Goal: Find specific page/section: Find specific page/section

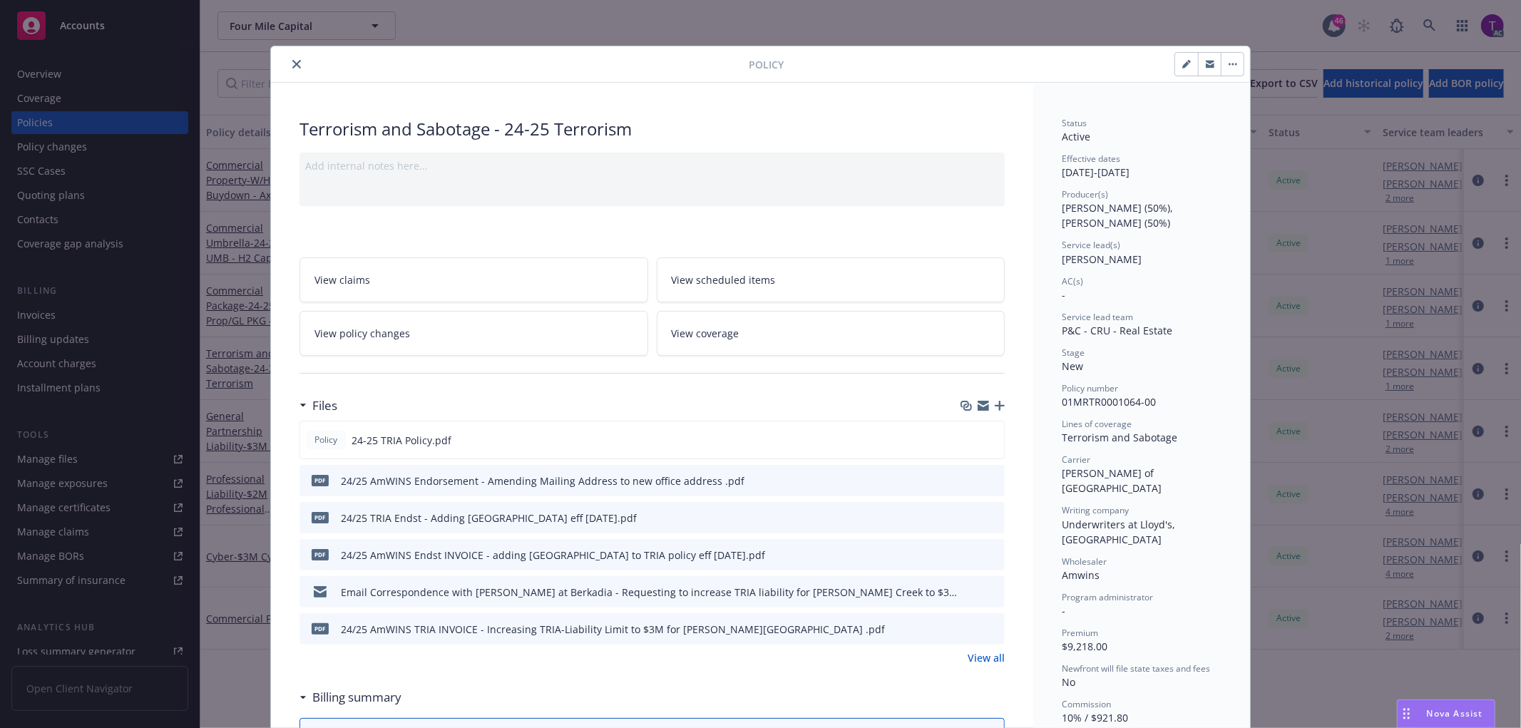
click at [295, 64] on button "close" at bounding box center [296, 64] width 17 height 17
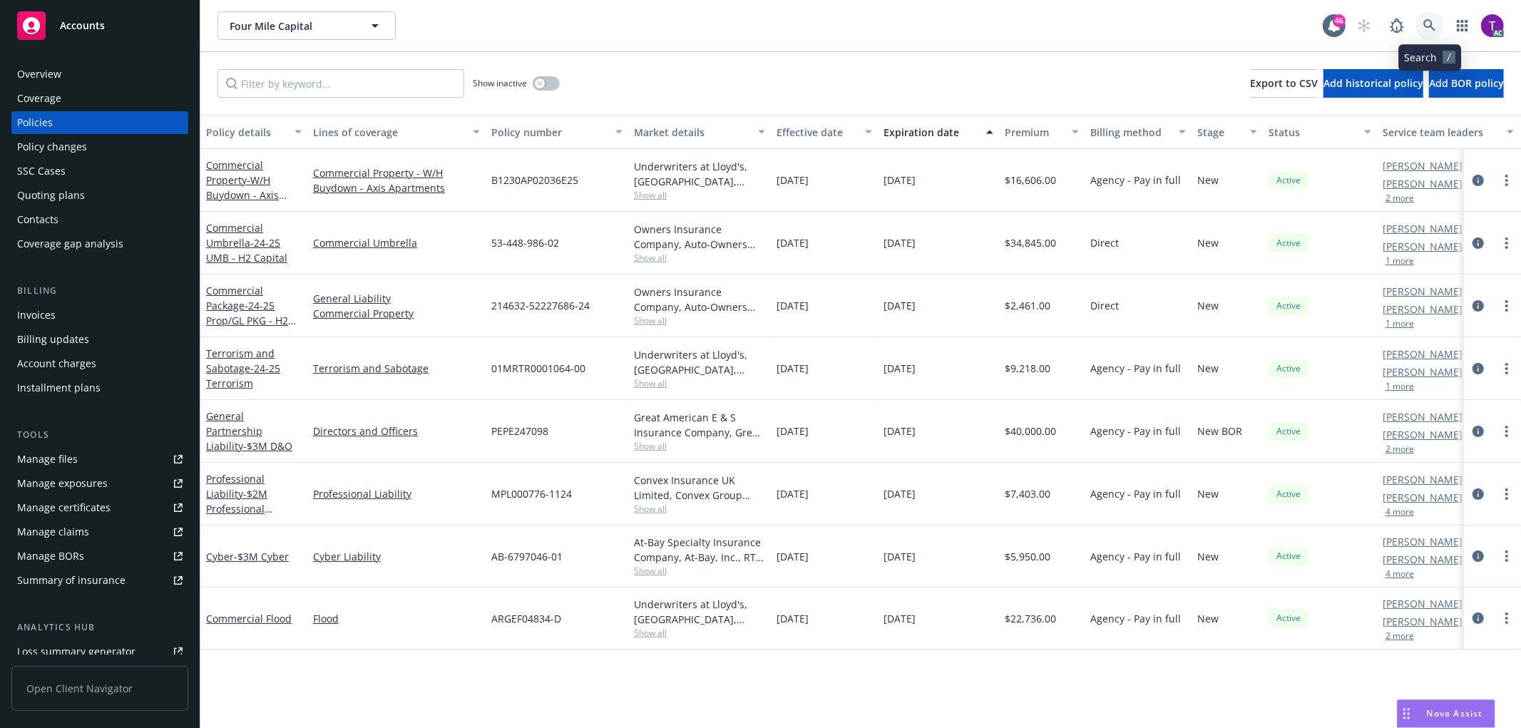
click at [1429, 21] on icon at bounding box center [1429, 25] width 13 height 13
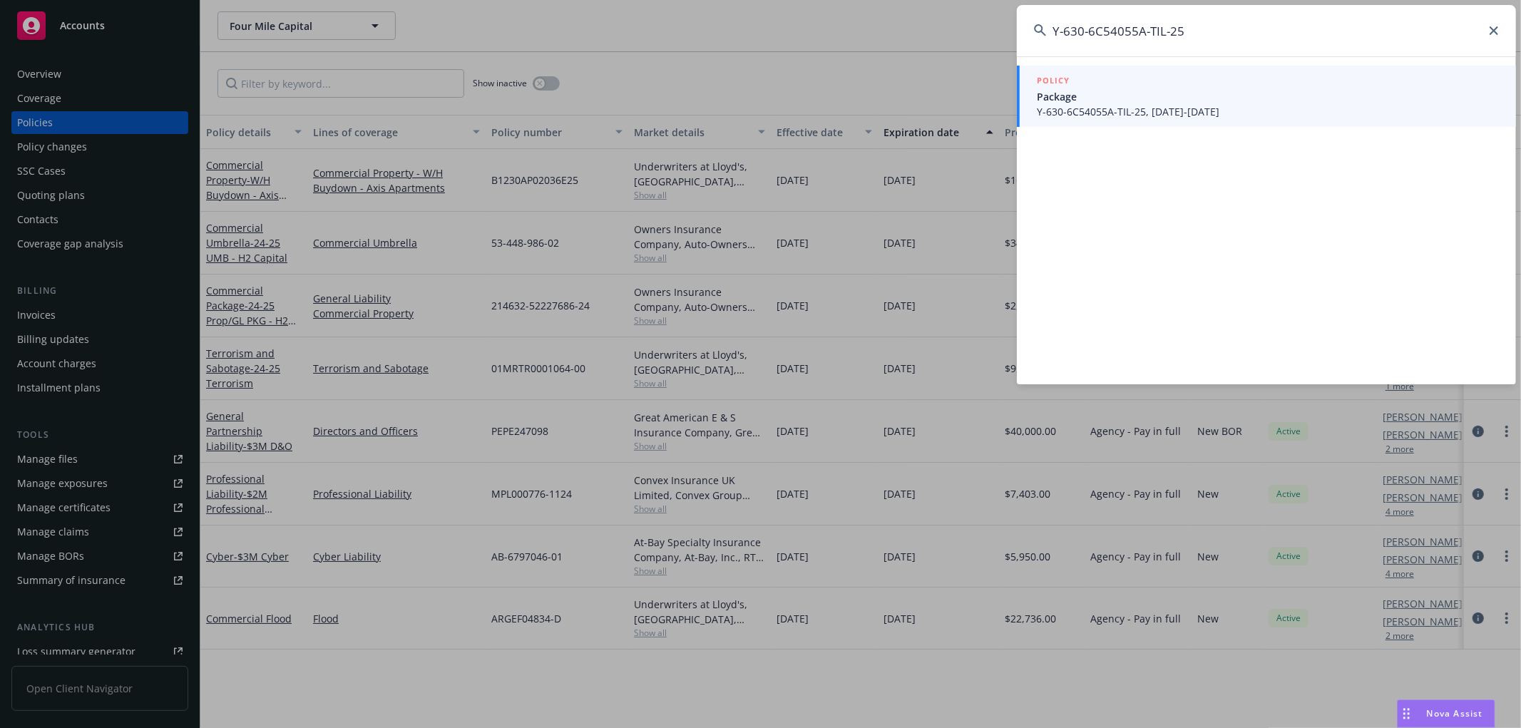
type input "Y-630-6C54055A-TIL-25"
click at [1150, 101] on span "Package" at bounding box center [1268, 96] width 462 height 15
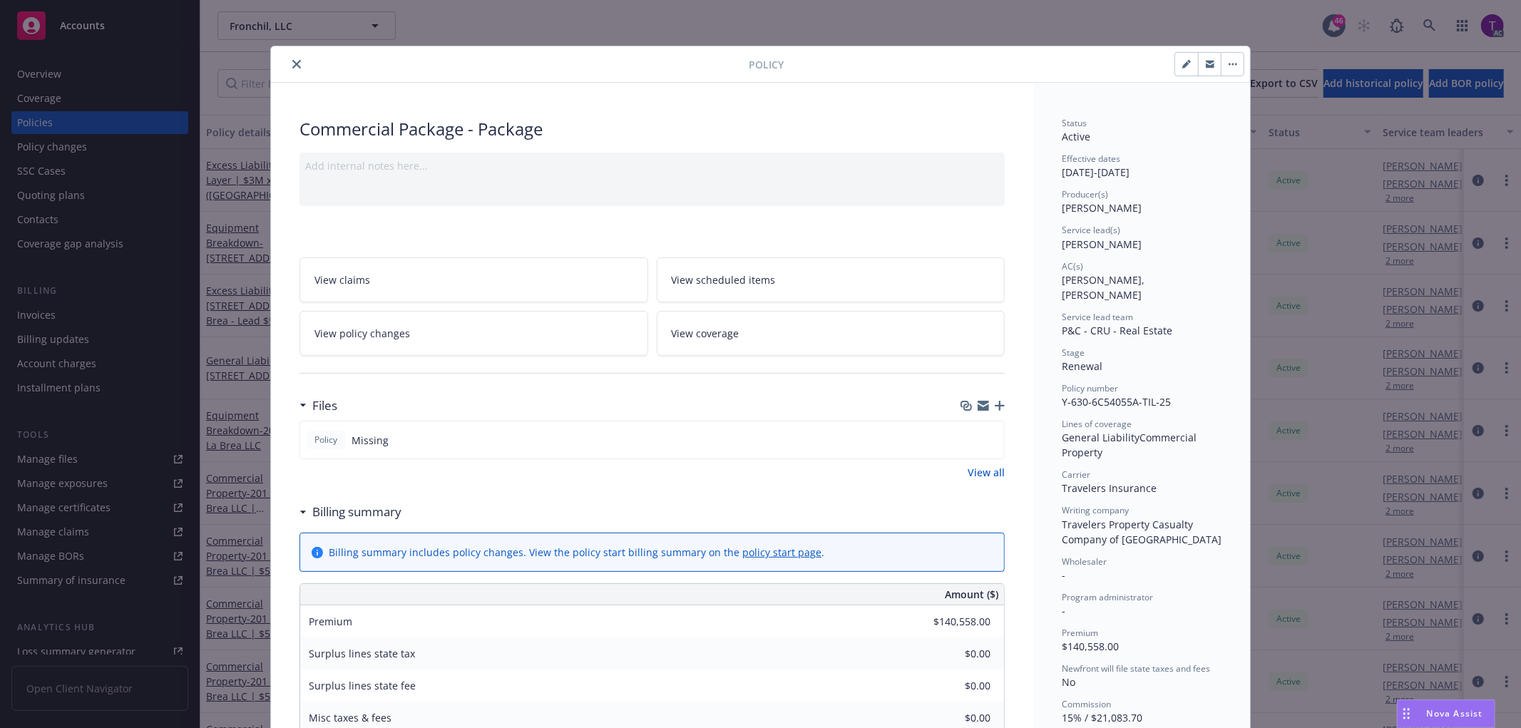
click at [292, 64] on icon "close" at bounding box center [296, 64] width 9 height 9
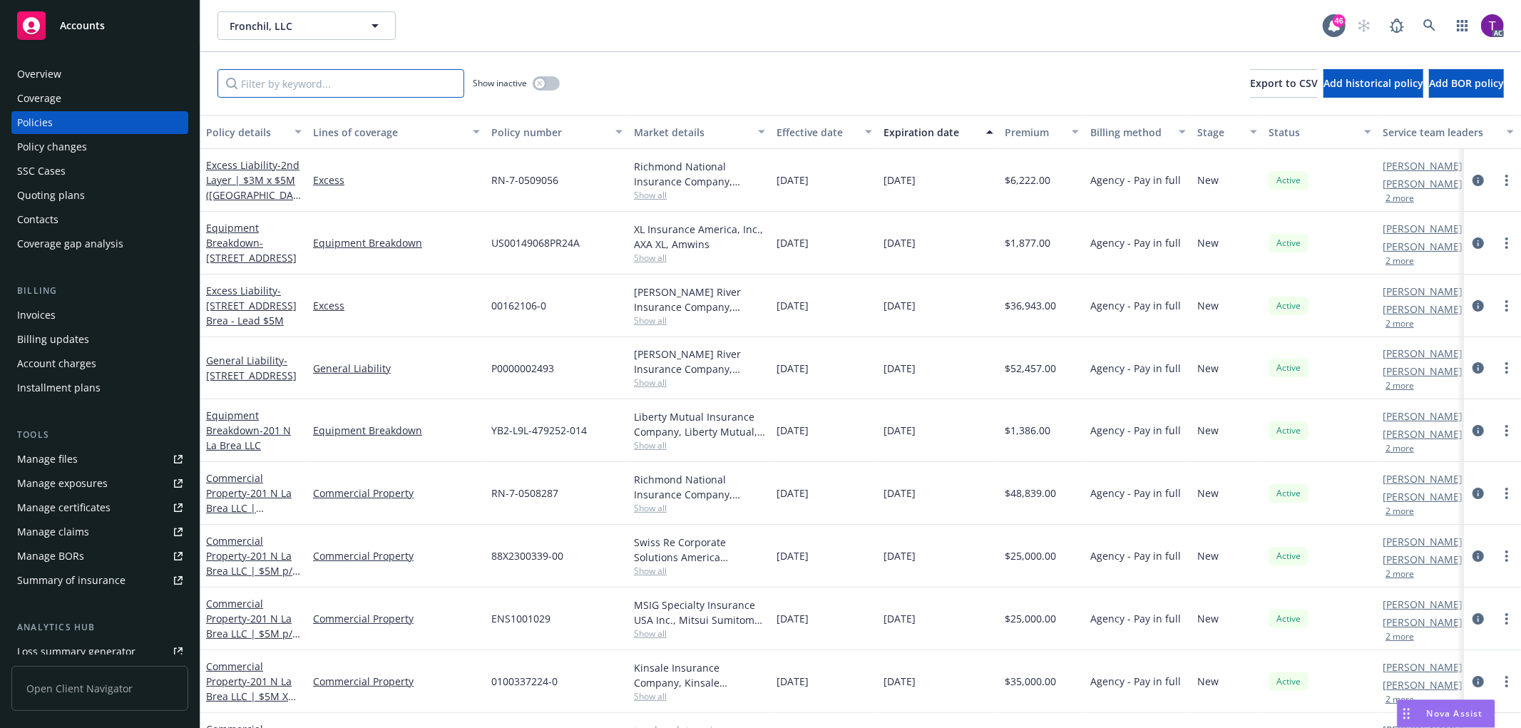
click at [294, 74] on input "Filter by keyword..." at bounding box center [340, 83] width 247 height 29
paste input "Y-630-6C54055A-TIL-25"
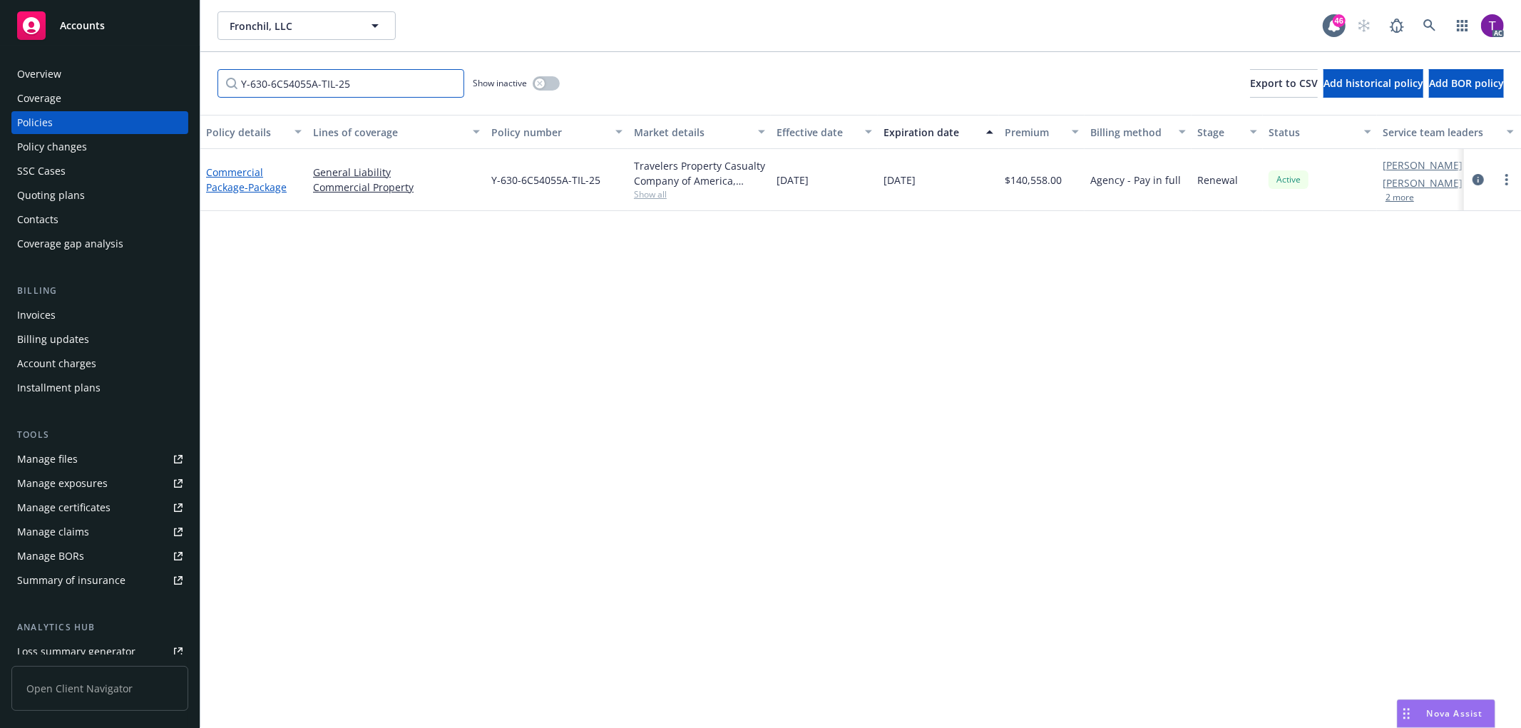
type input "Y-630-6C54055A-TIL-25"
click at [230, 168] on link "Commercial Package - Package" at bounding box center [246, 179] width 81 height 29
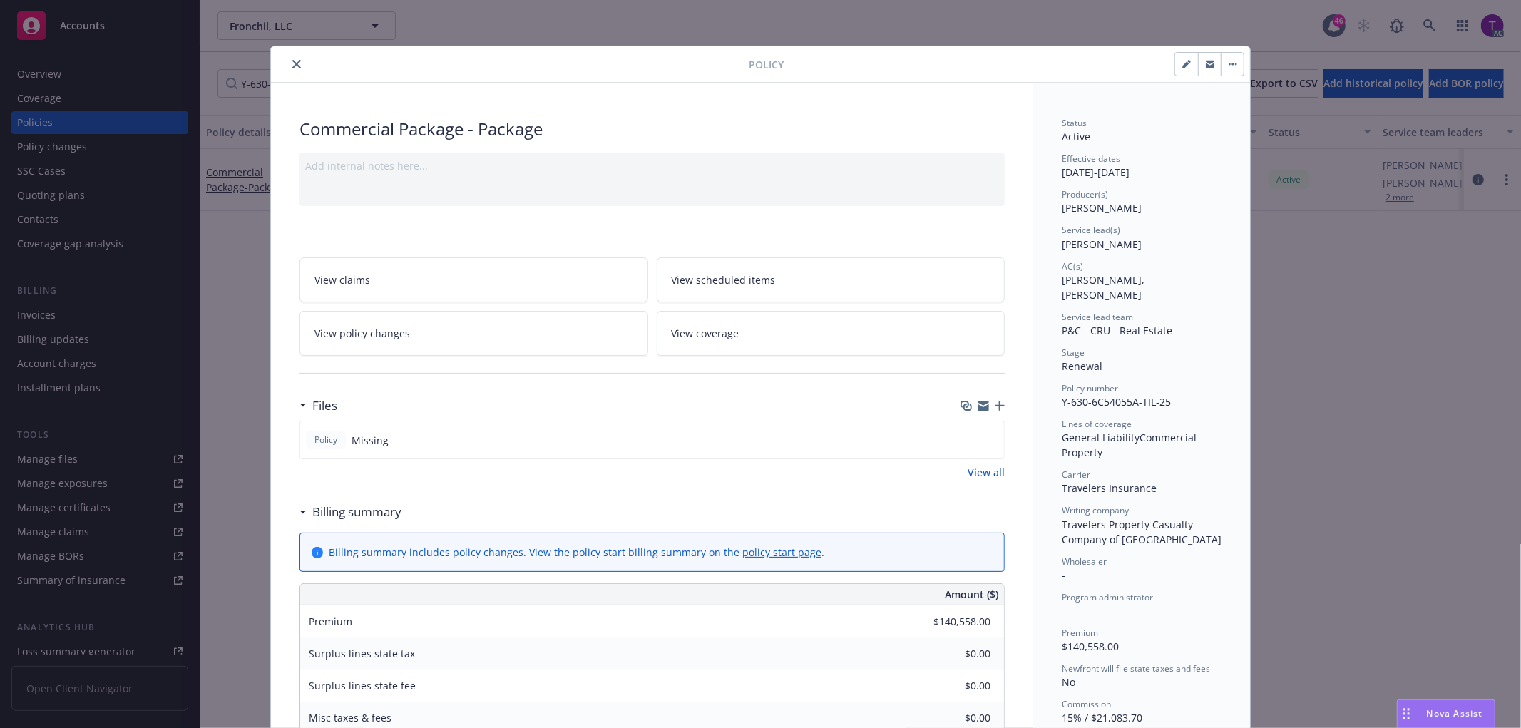
scroll to position [43, 0]
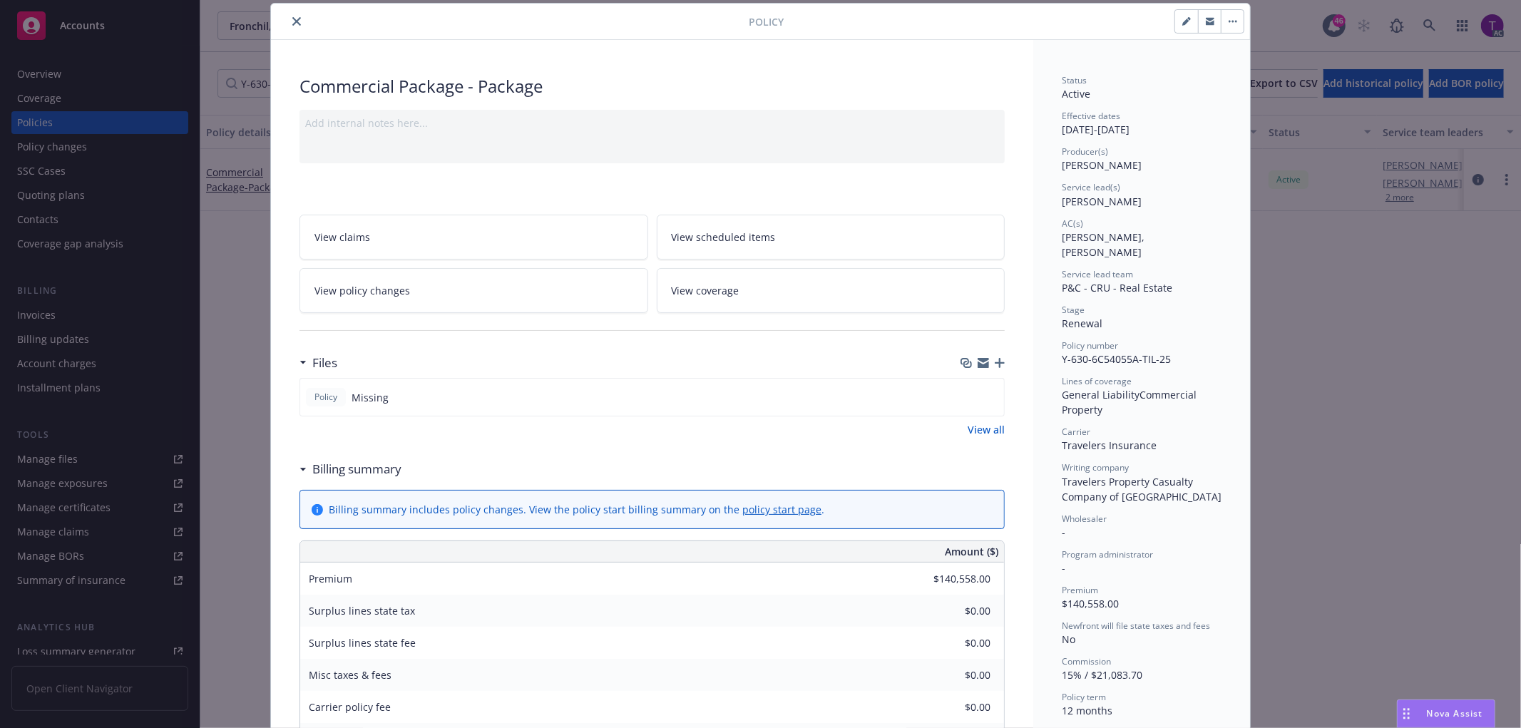
click at [981, 429] on link "View all" at bounding box center [986, 429] width 37 height 15
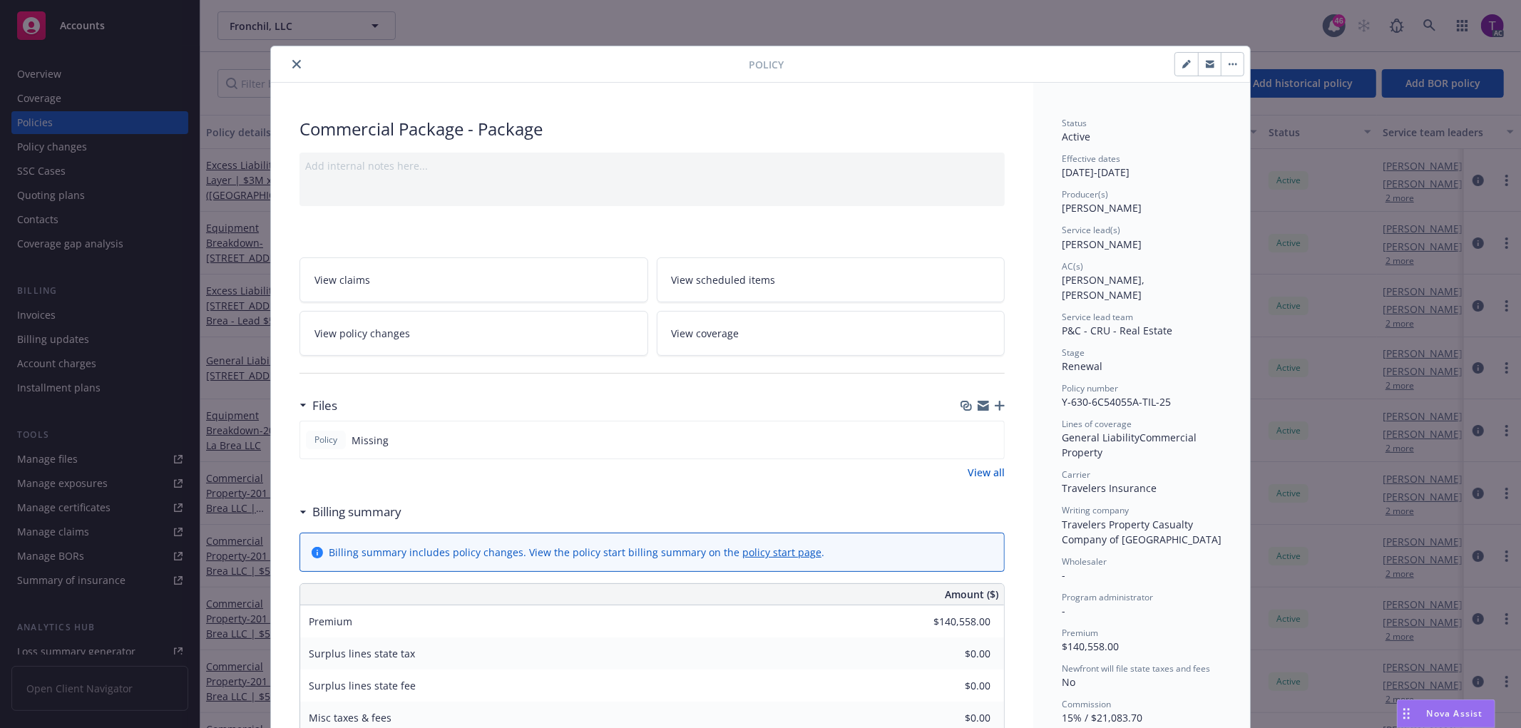
click at [289, 69] on button "close" at bounding box center [296, 64] width 17 height 17
click at [50, 317] on div "Invoices" at bounding box center [36, 315] width 39 height 23
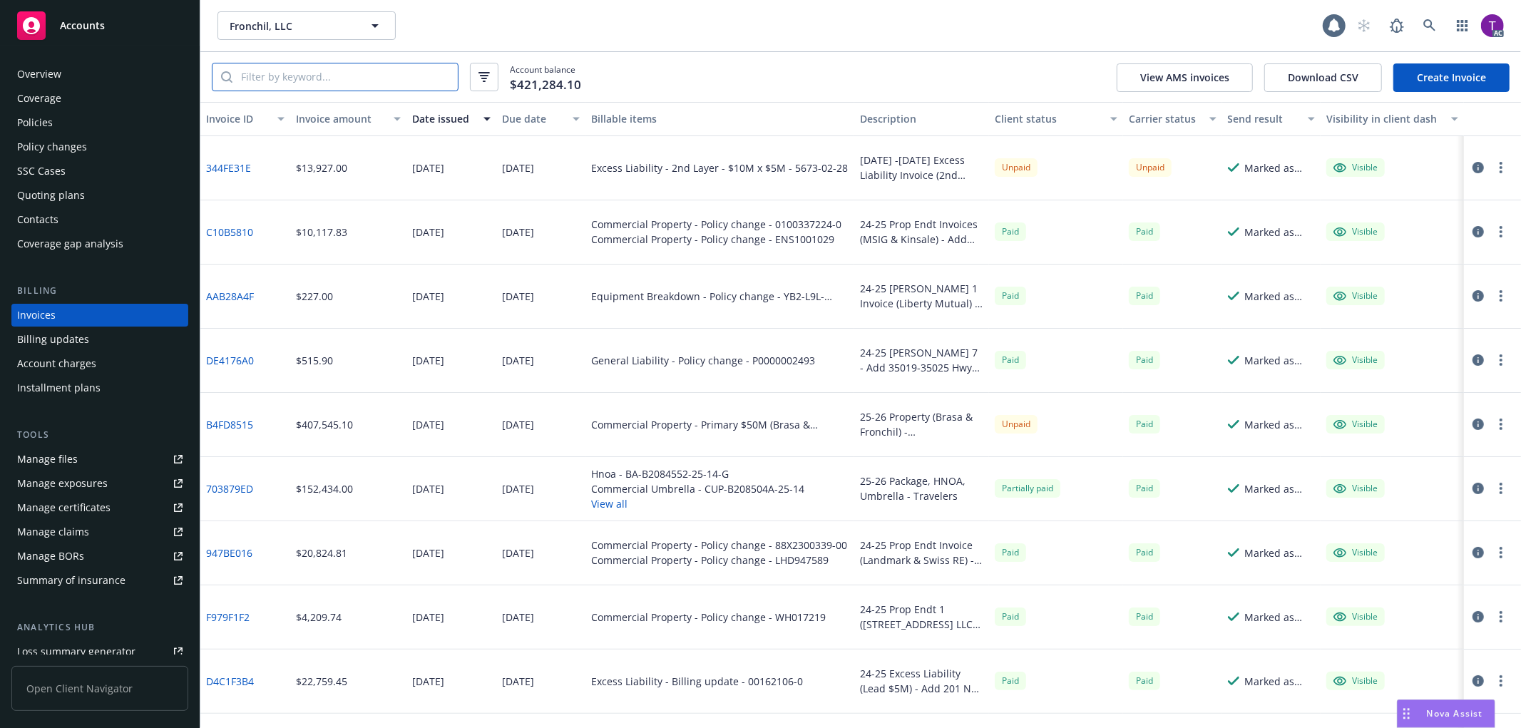
click at [276, 80] on input "search" at bounding box center [344, 76] width 225 height 27
paste input "Y-630-6C54055A-TIL-25"
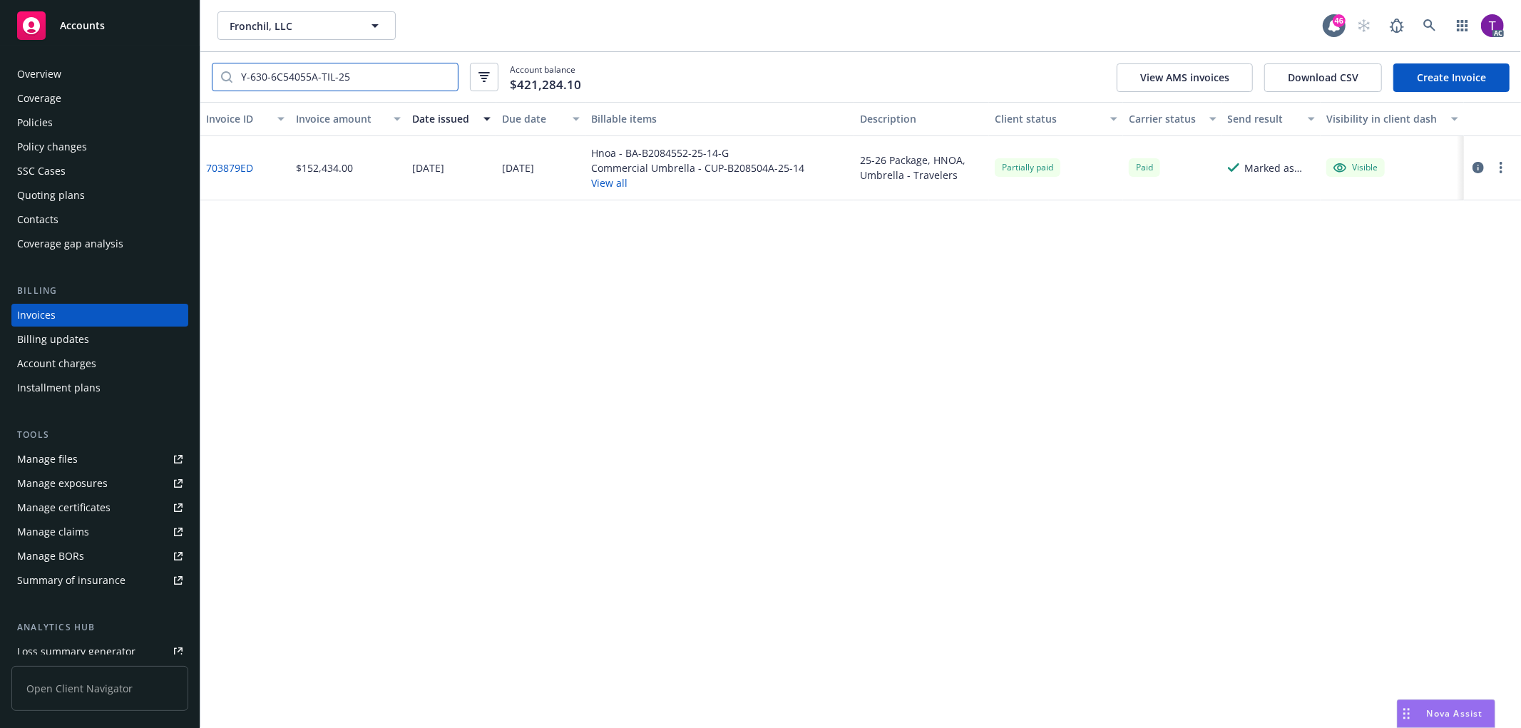
type input "Y-630-6C54055A-TIL-25"
click at [221, 165] on link "703879ED" at bounding box center [229, 167] width 47 height 15
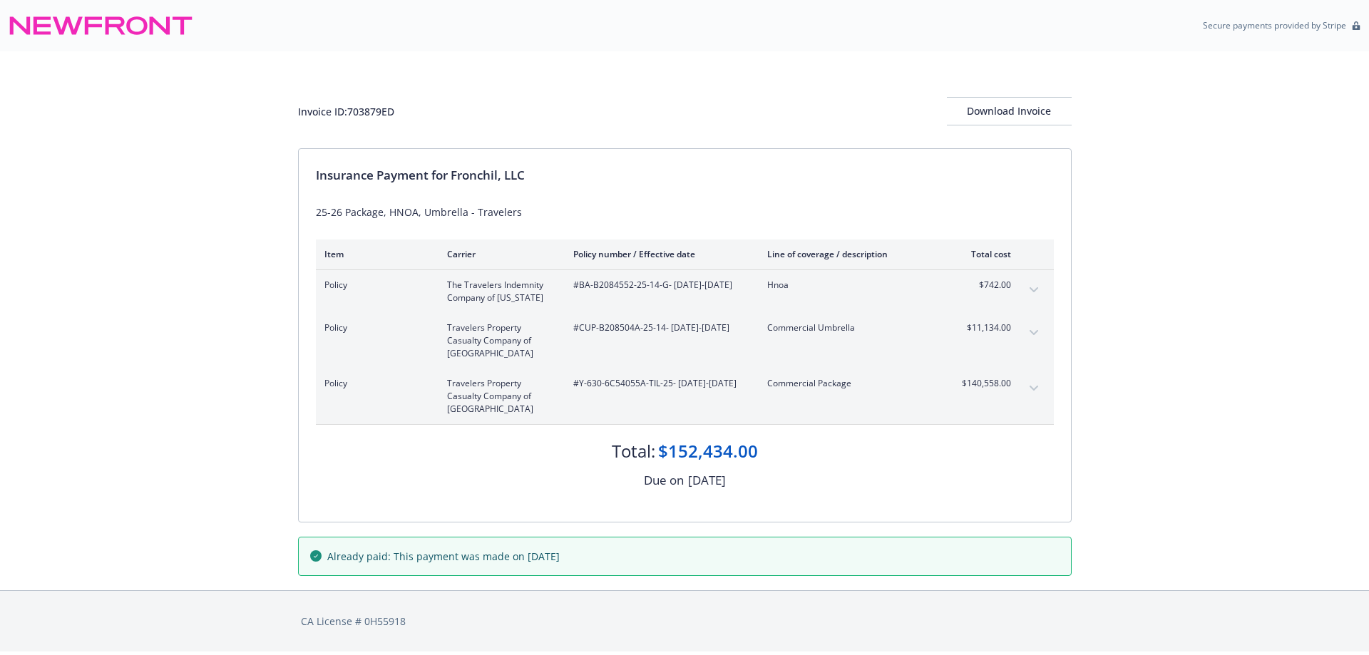
click at [145, 318] on div "Invoice ID: 703879ED Download Invoice Insurance Payment for Fronchil, LLC 25-26…" at bounding box center [684, 320] width 1369 height 539
click at [1034, 389] on icon "expand content" at bounding box center [1034, 389] width 9 height 6
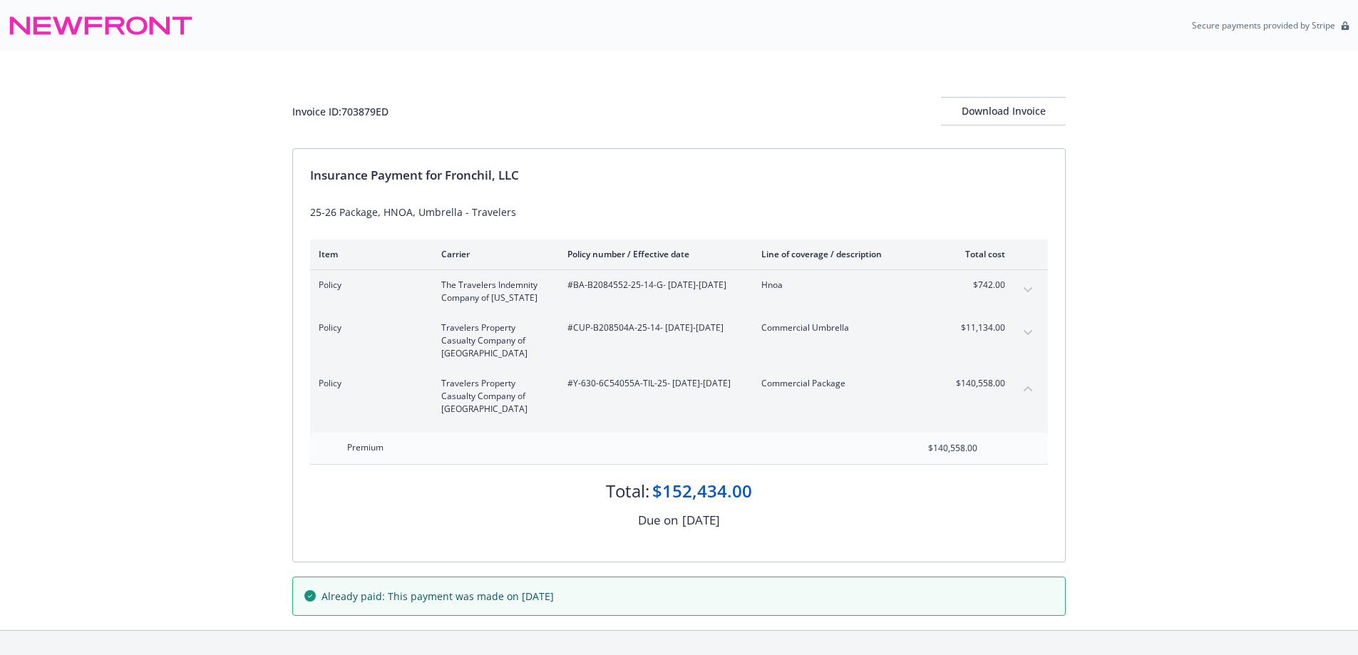
drag, startPoint x: 1015, startPoint y: 384, endPoint x: 955, endPoint y: 384, distance: 59.9
click at [955, 384] on div "Policy Travelers Property Casualty Company of America #Y-630-6C54055A-TIL-25 - …" at bounding box center [679, 397] width 738 height 56
drag, startPoint x: 955, startPoint y: 384, endPoint x: 1003, endPoint y: 385, distance: 47.8
click at [1003, 385] on span "$140,558.00" at bounding box center [978, 383] width 53 height 13
copy span "$140,558.00"
